Goal: Task Accomplishment & Management: Complete application form

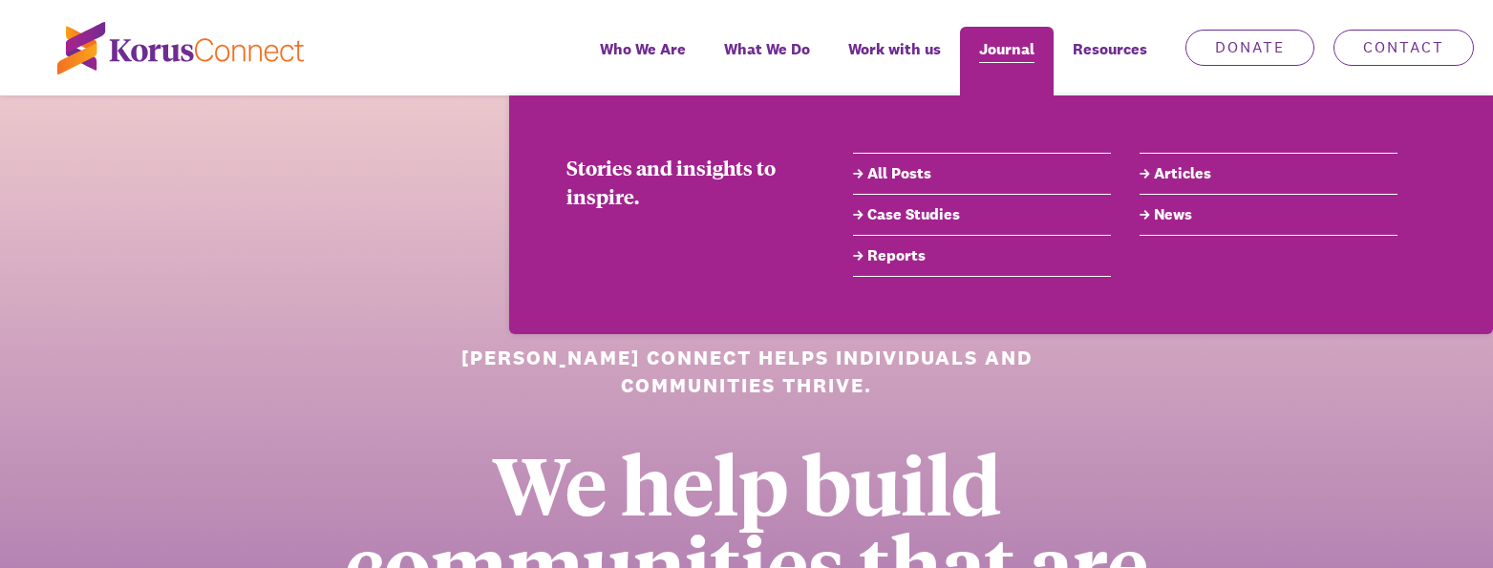
click at [1013, 50] on span "Journal" at bounding box center [1006, 49] width 55 height 28
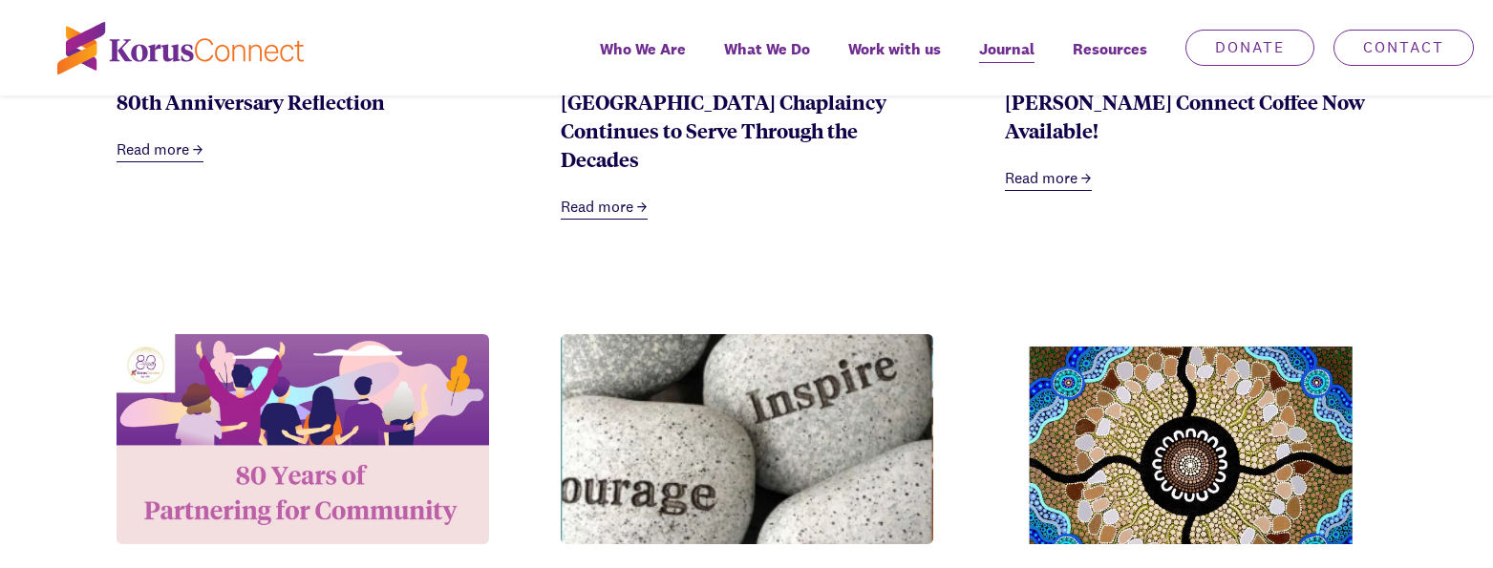
scroll to position [1433, 0]
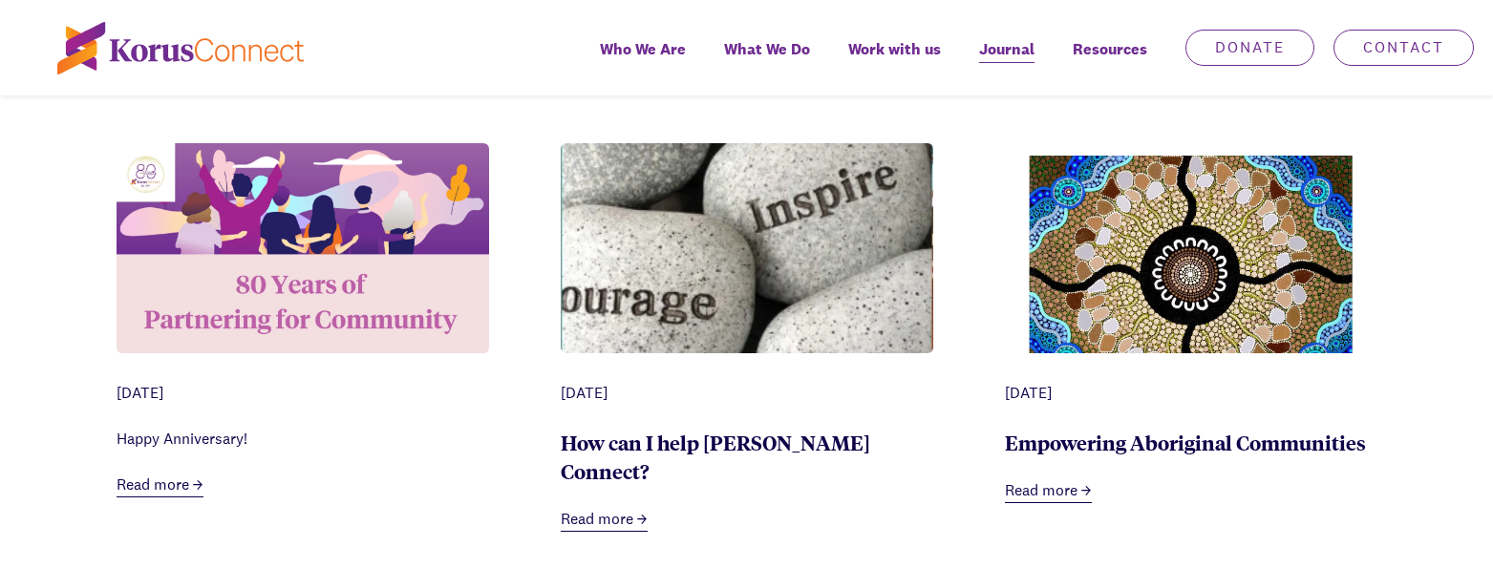
click at [299, 261] on img at bounding box center [303, 247] width 373 height 209
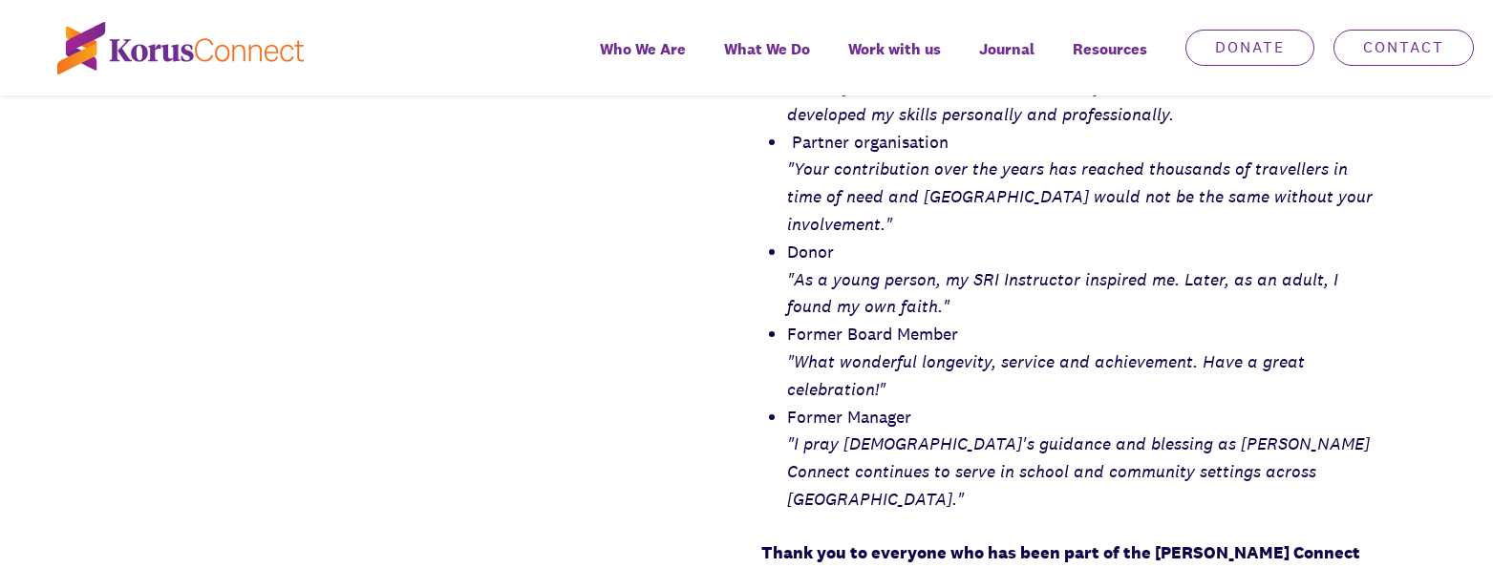
scroll to position [1337, 0]
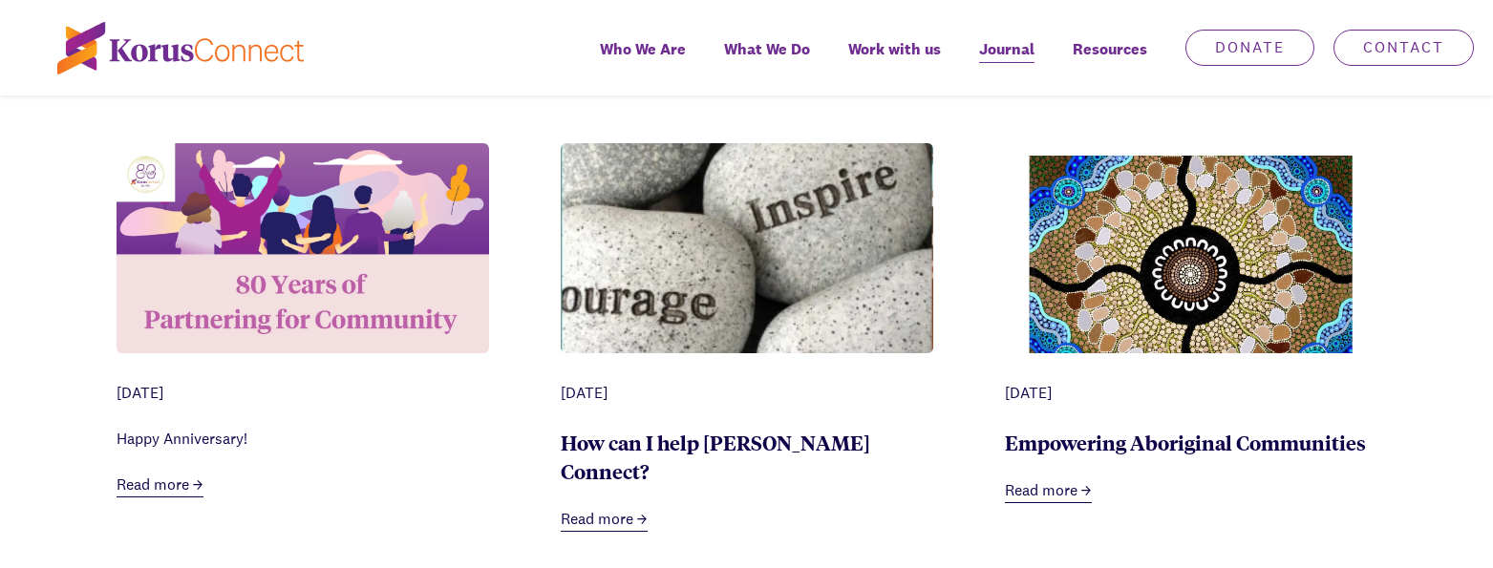
scroll to position [1051, 0]
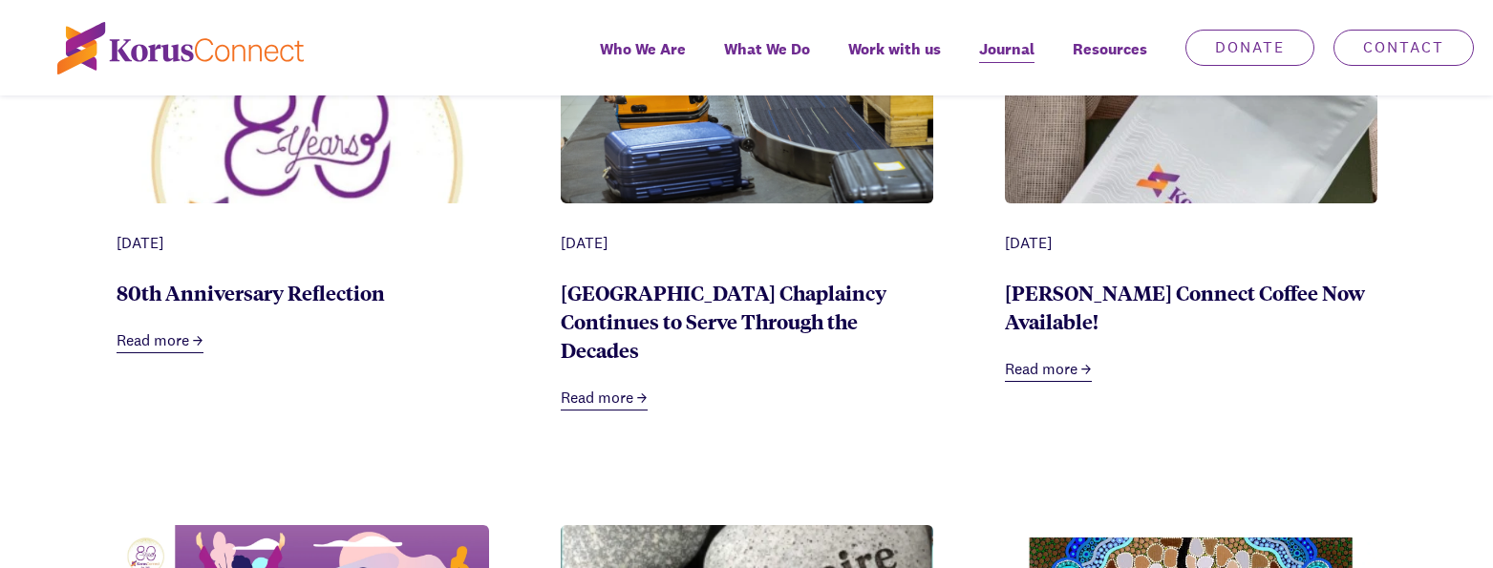
click at [253, 201] on img at bounding box center [303, 159] width 373 height 330
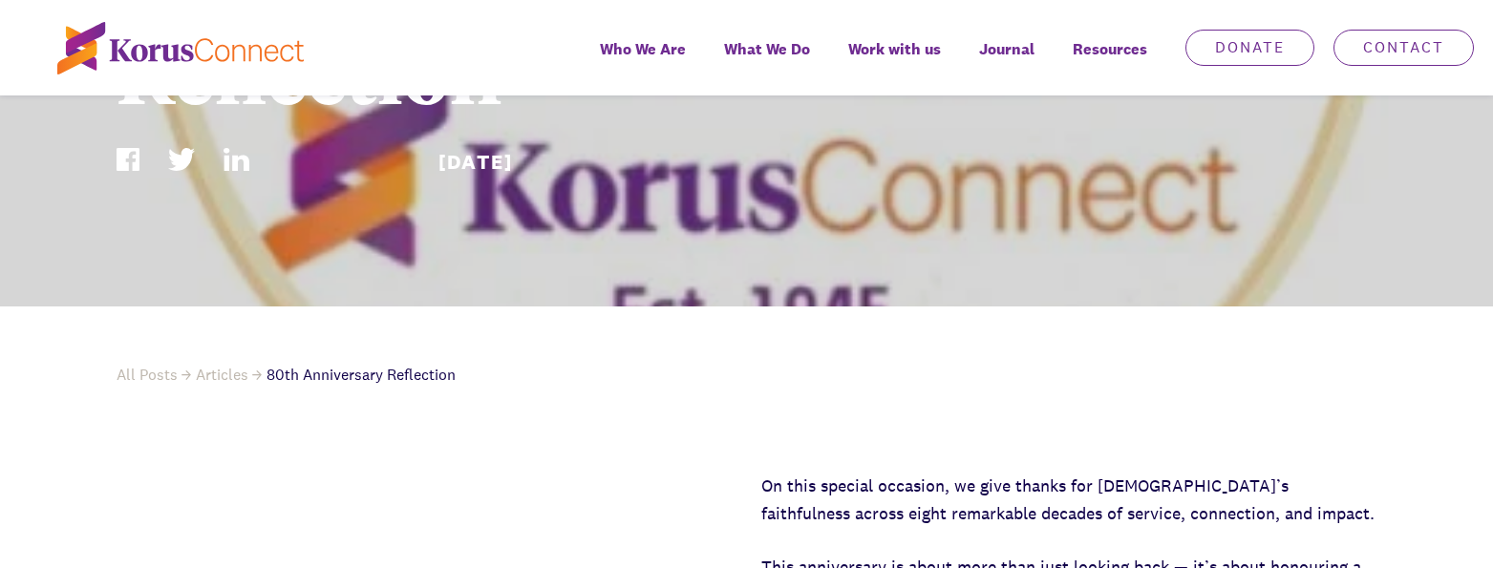
scroll to position [573, 0]
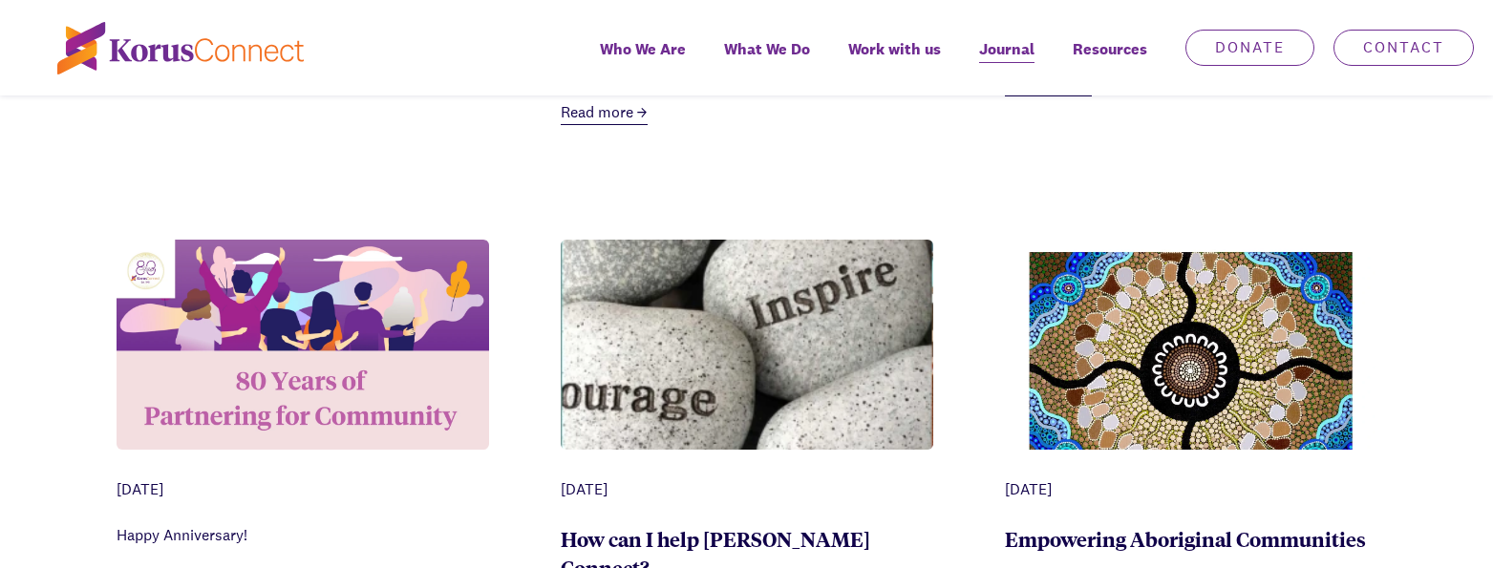
scroll to position [1337, 0]
click at [321, 383] on img at bounding box center [303, 343] width 373 height 209
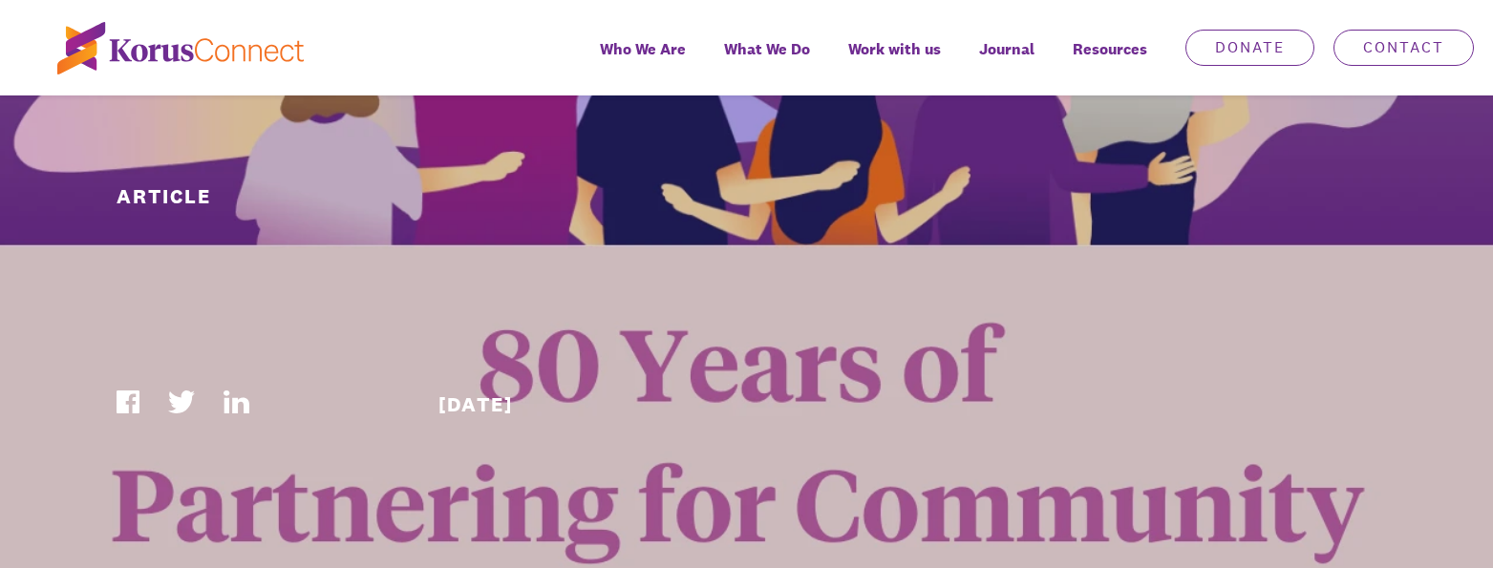
scroll to position [287, 0]
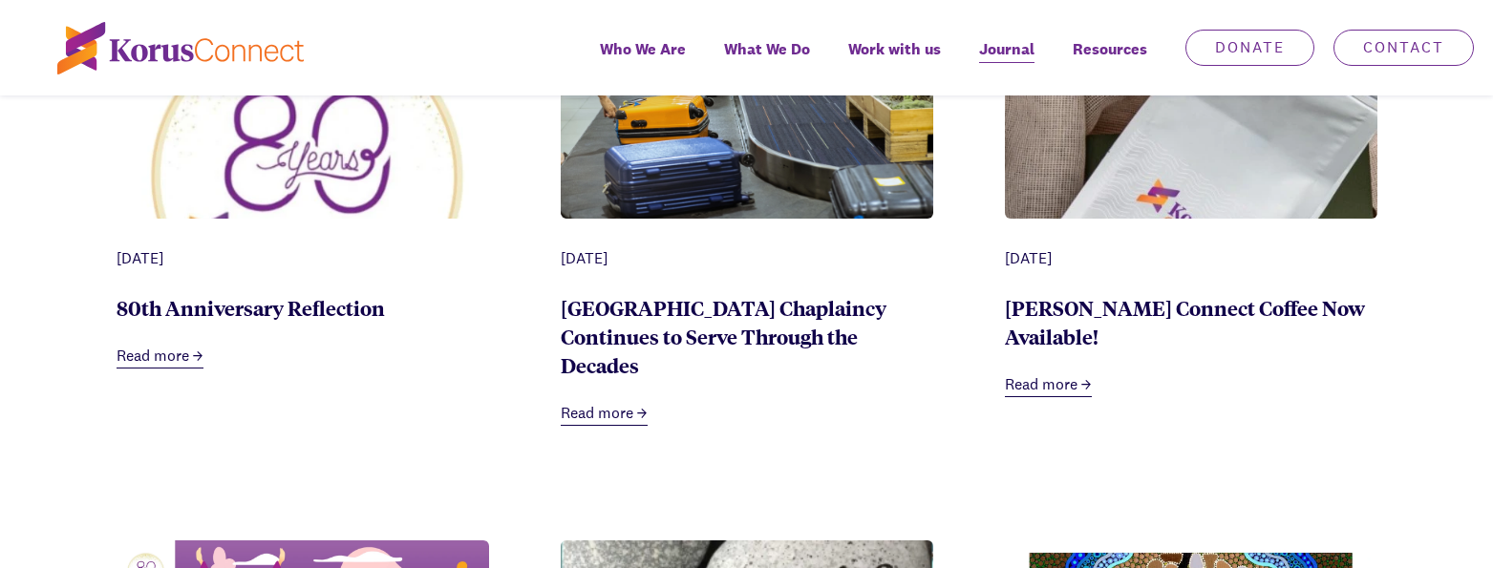
scroll to position [860, 0]
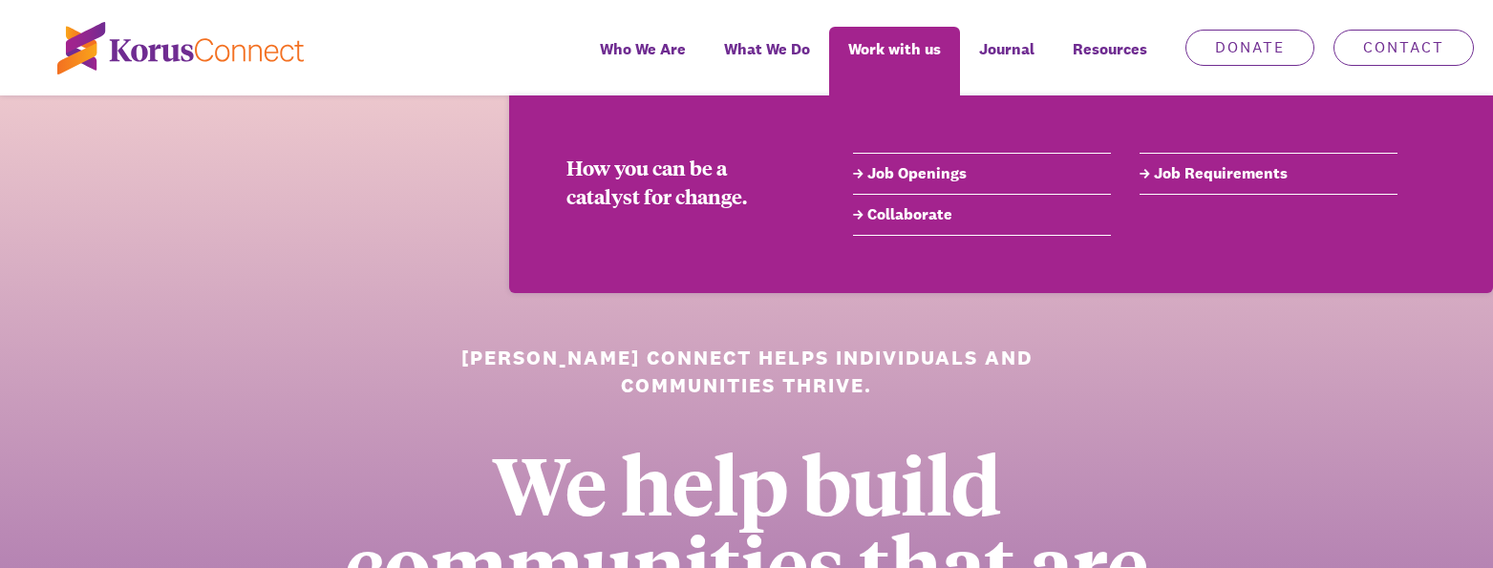
click at [1097, 169] on link "Job Requirements" at bounding box center [1269, 173] width 258 height 23
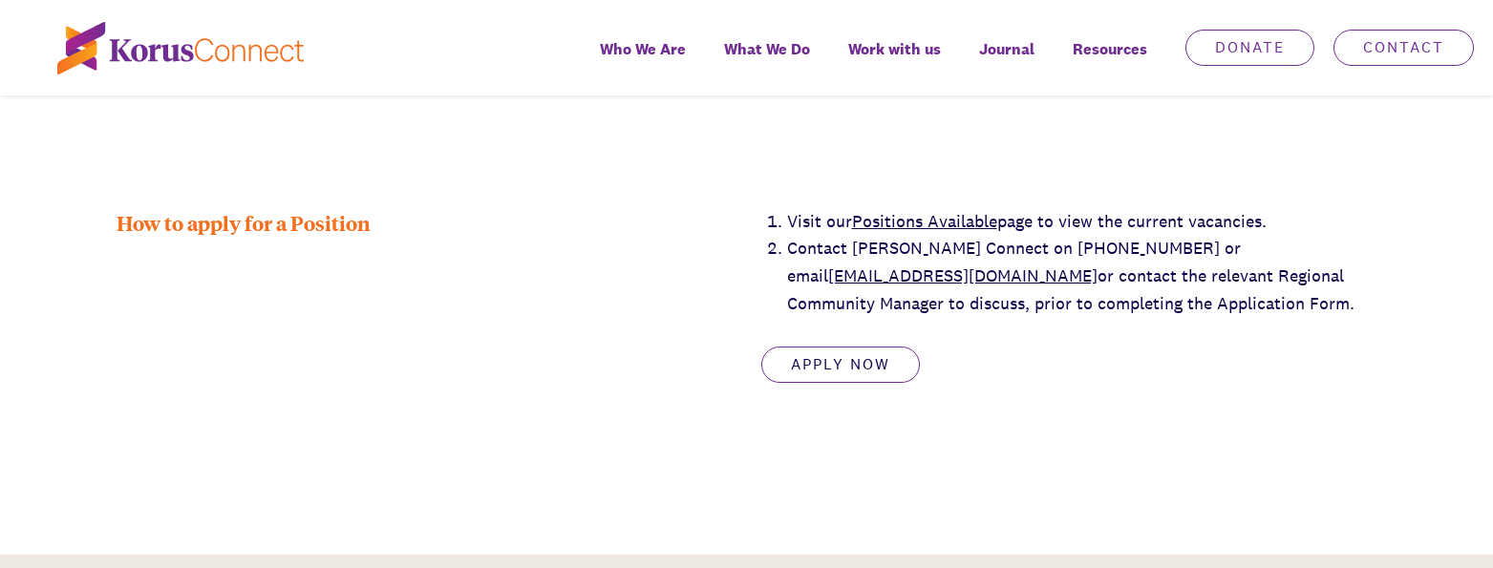
scroll to position [3343, 0]
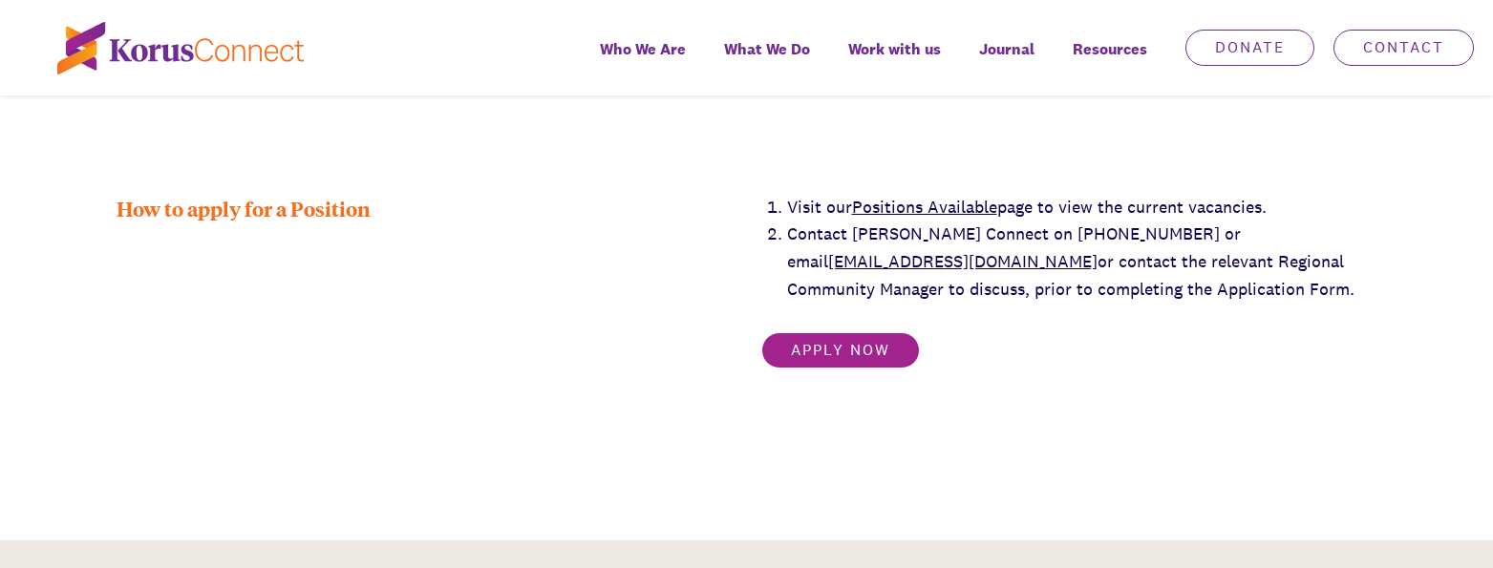
click at [850, 332] on link "Apply now" at bounding box center [840, 350] width 159 height 36
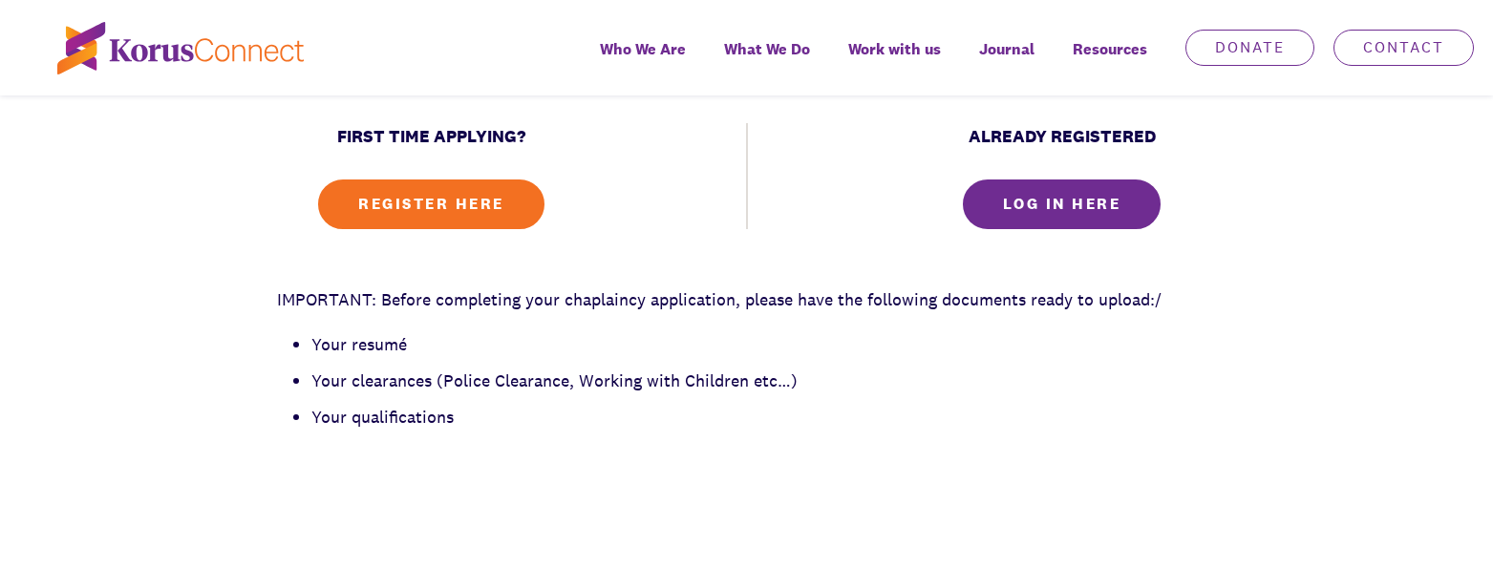
scroll to position [860, 0]
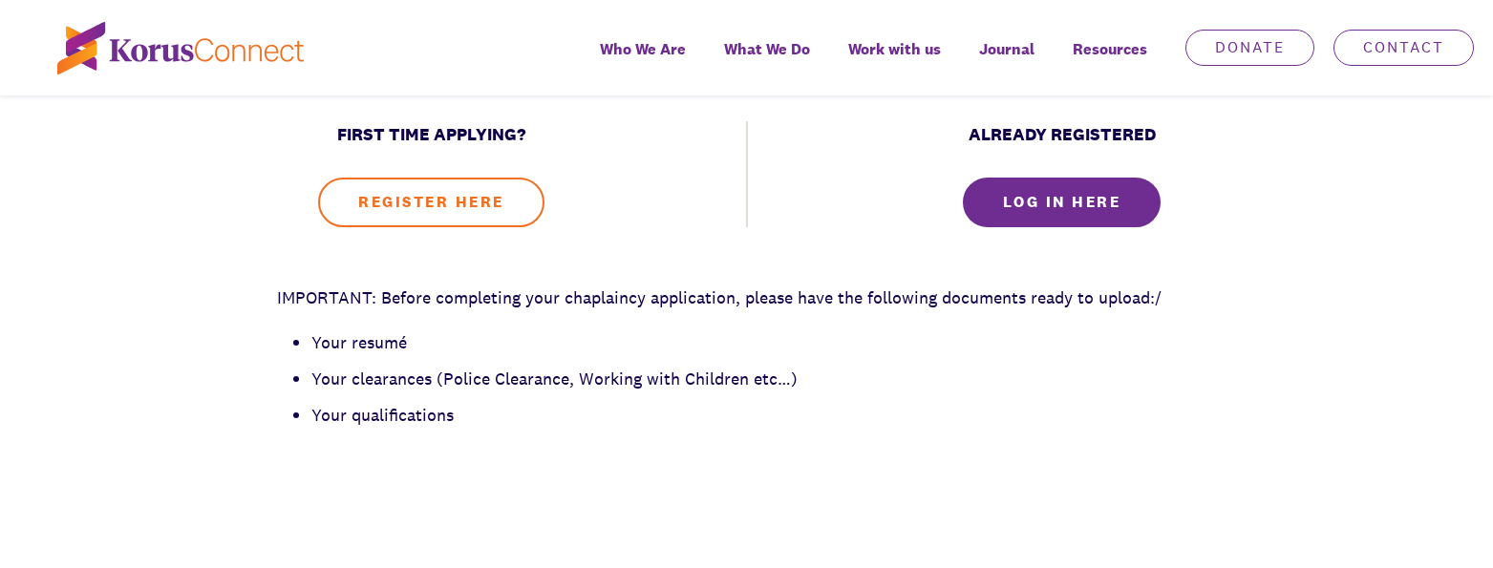
click at [398, 198] on link "REGISTER HERE" at bounding box center [431, 203] width 226 height 50
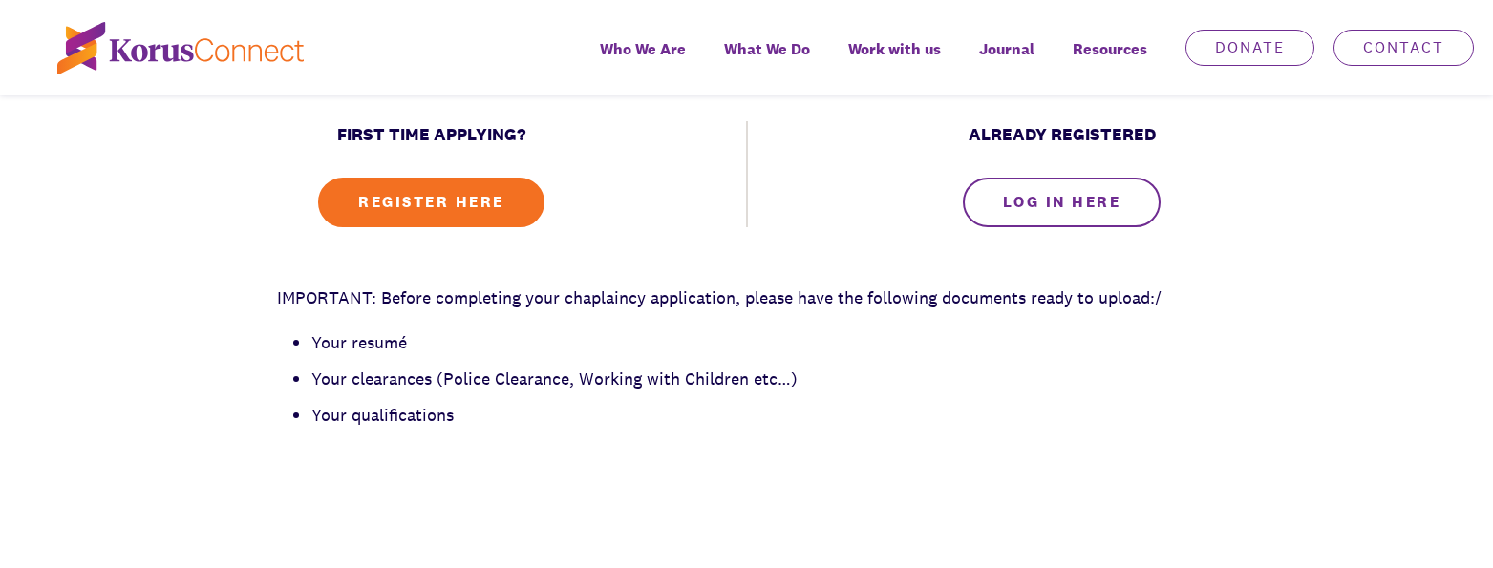
click at [1081, 192] on link "LOG IN HERE" at bounding box center [1062, 203] width 199 height 50
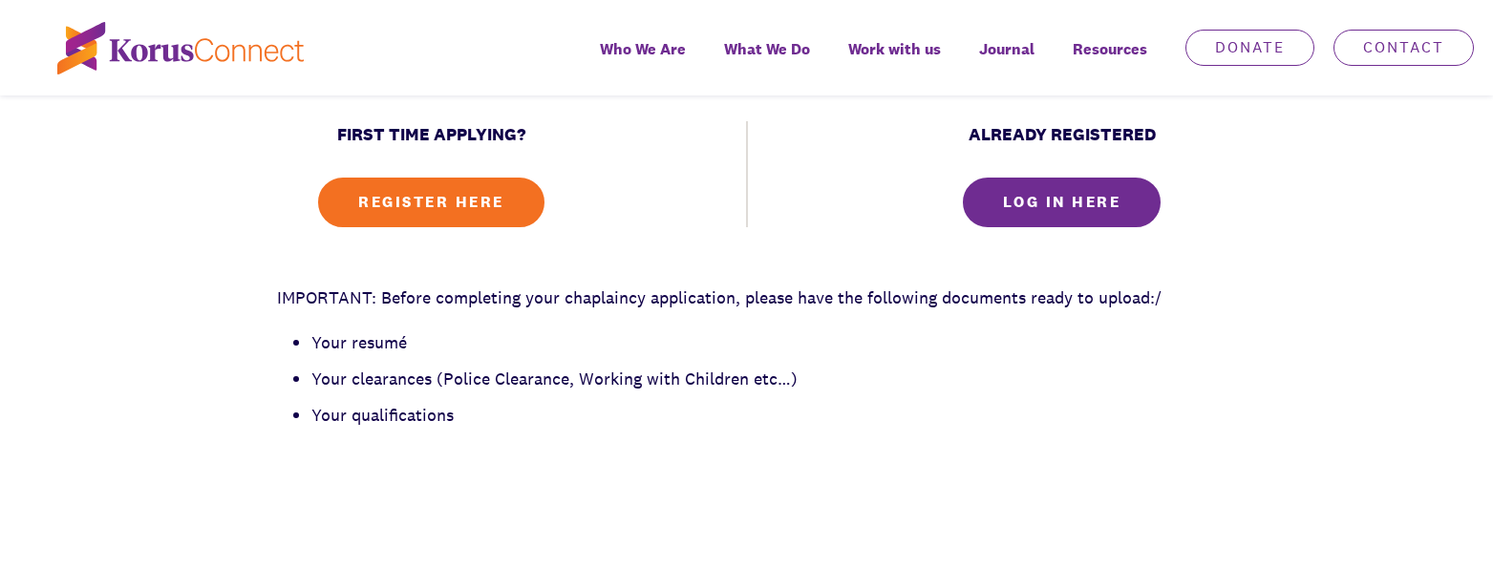
scroll to position [3343, 0]
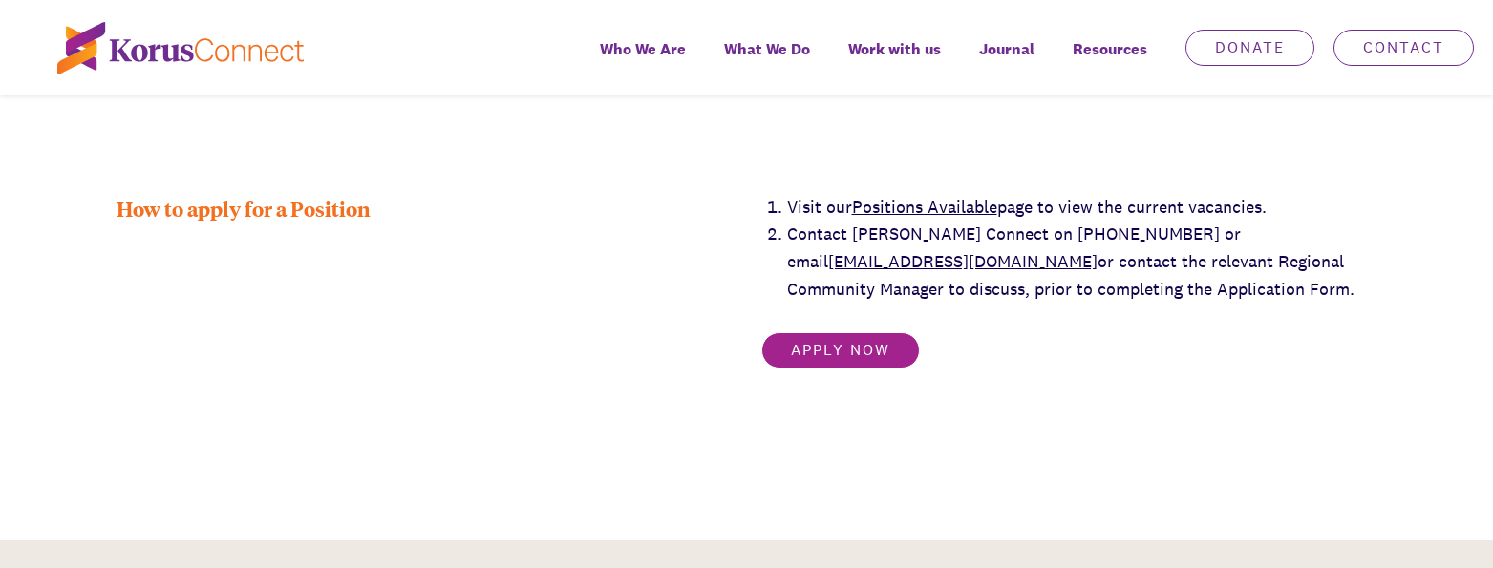
click at [831, 332] on link "Apply now" at bounding box center [840, 350] width 159 height 36
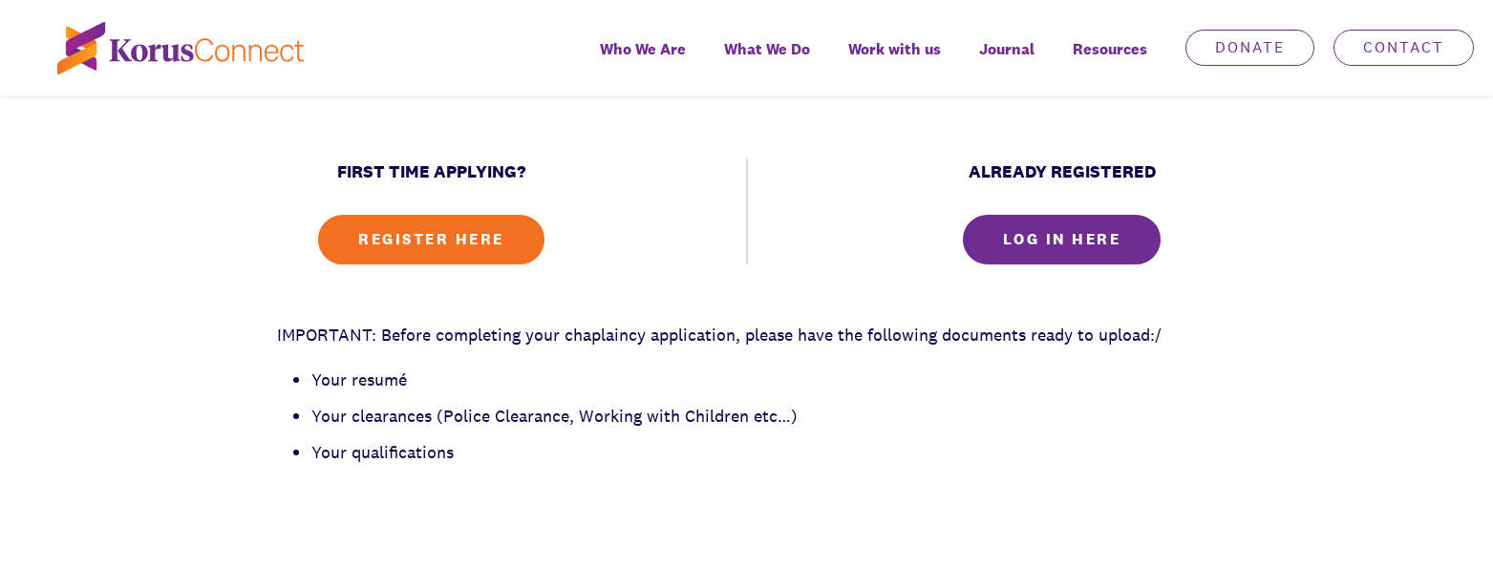
scroll to position [860, 0]
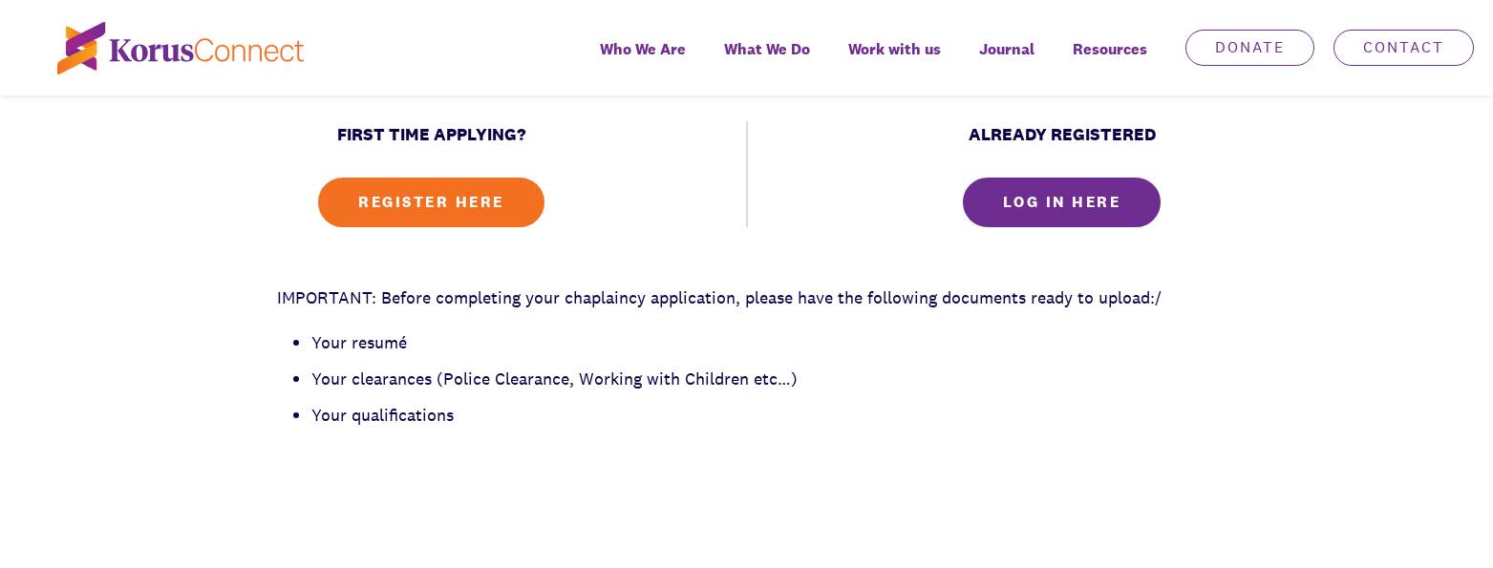
scroll to position [3343, 0]
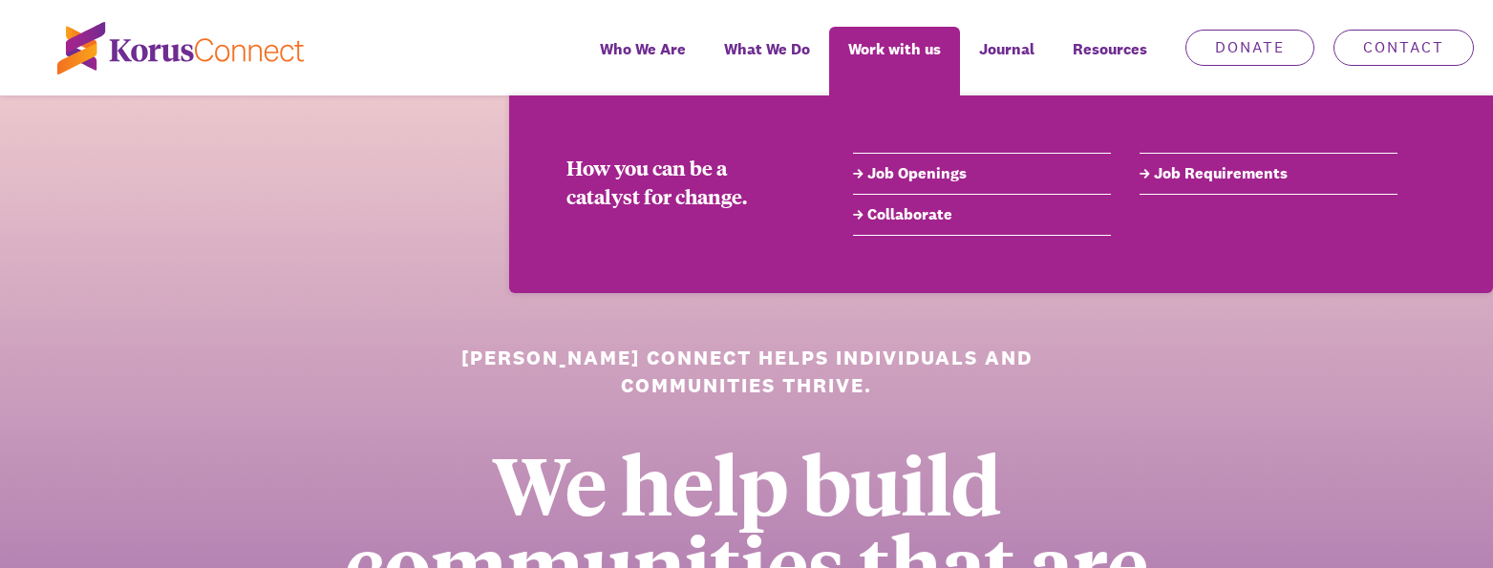
click at [926, 178] on link "Job Openings" at bounding box center [982, 173] width 258 height 23
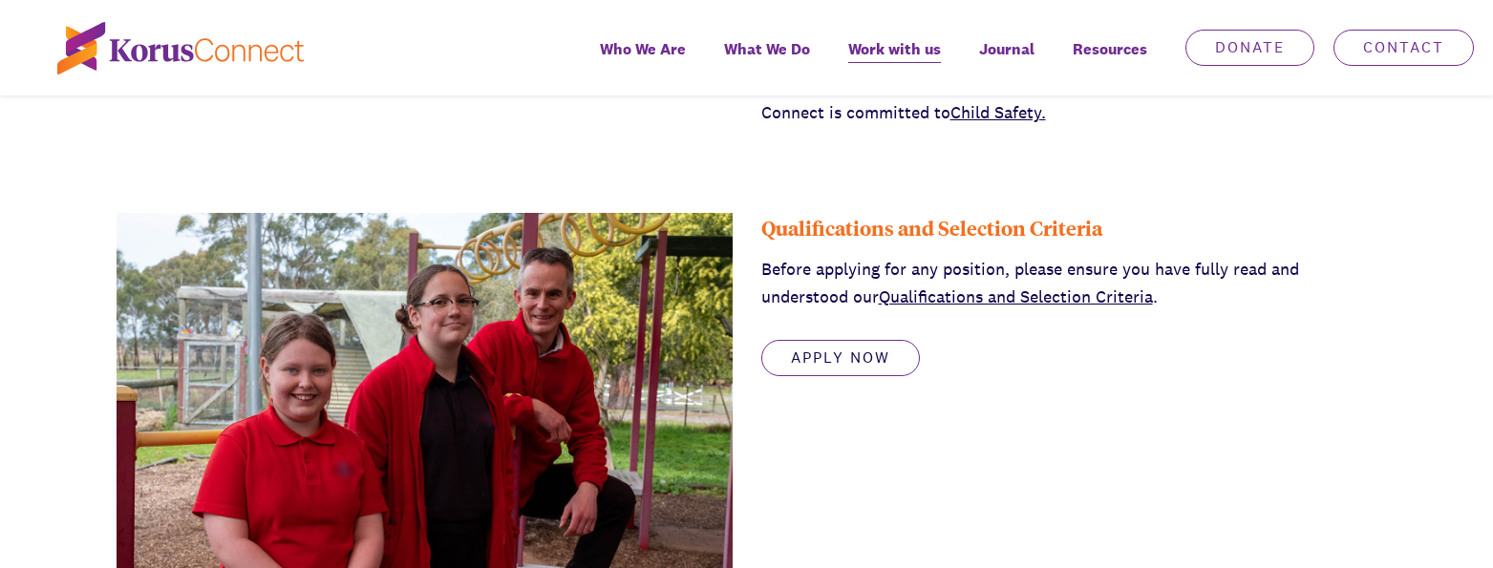
scroll to position [764, 0]
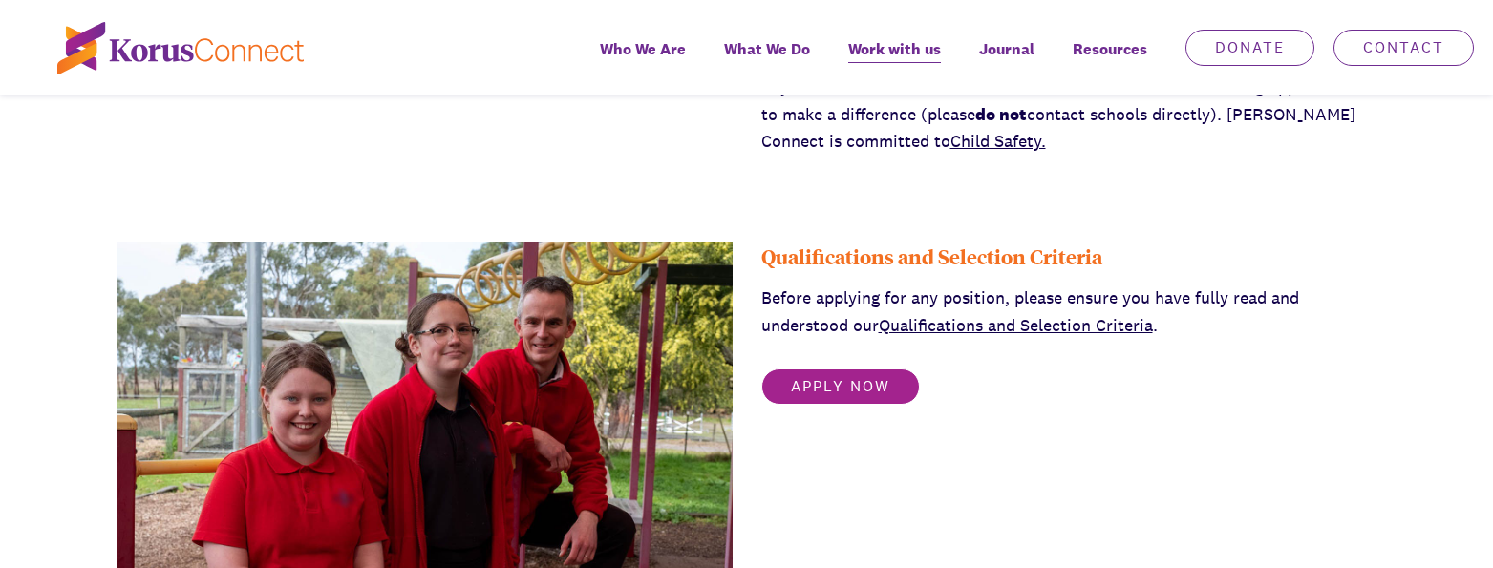
click at [843, 379] on link "Apply Now" at bounding box center [840, 387] width 159 height 36
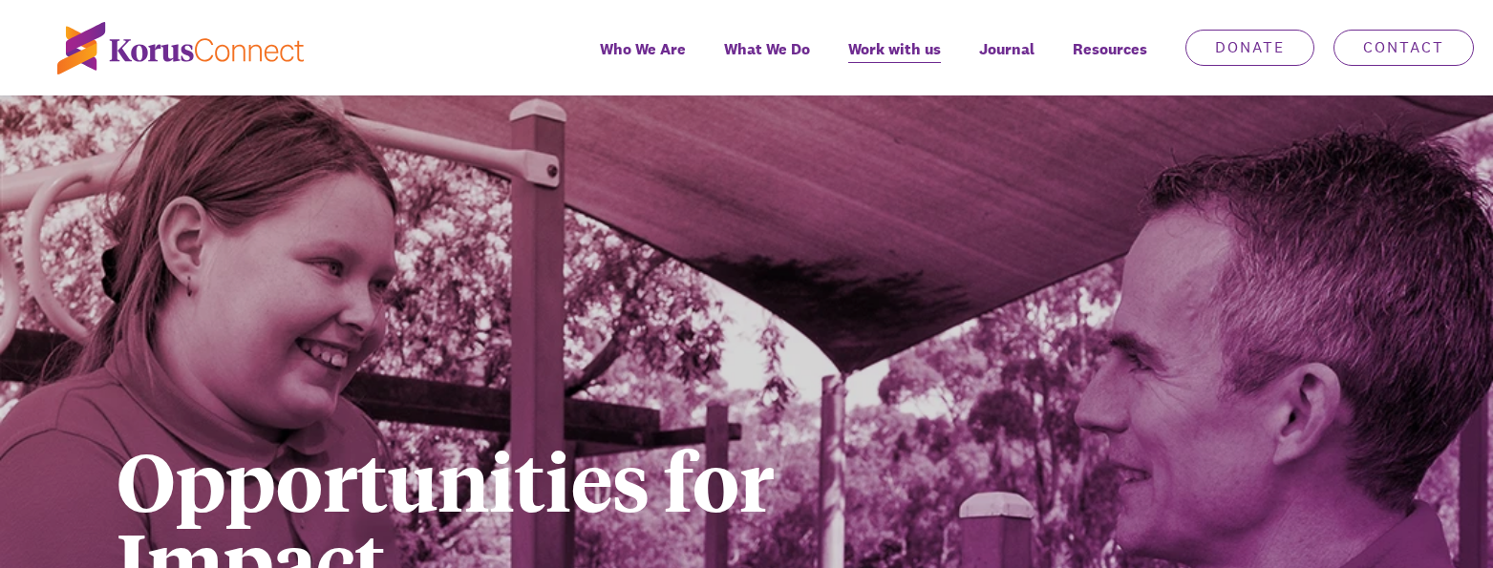
scroll to position [764, 0]
